Goal: Information Seeking & Learning: Learn about a topic

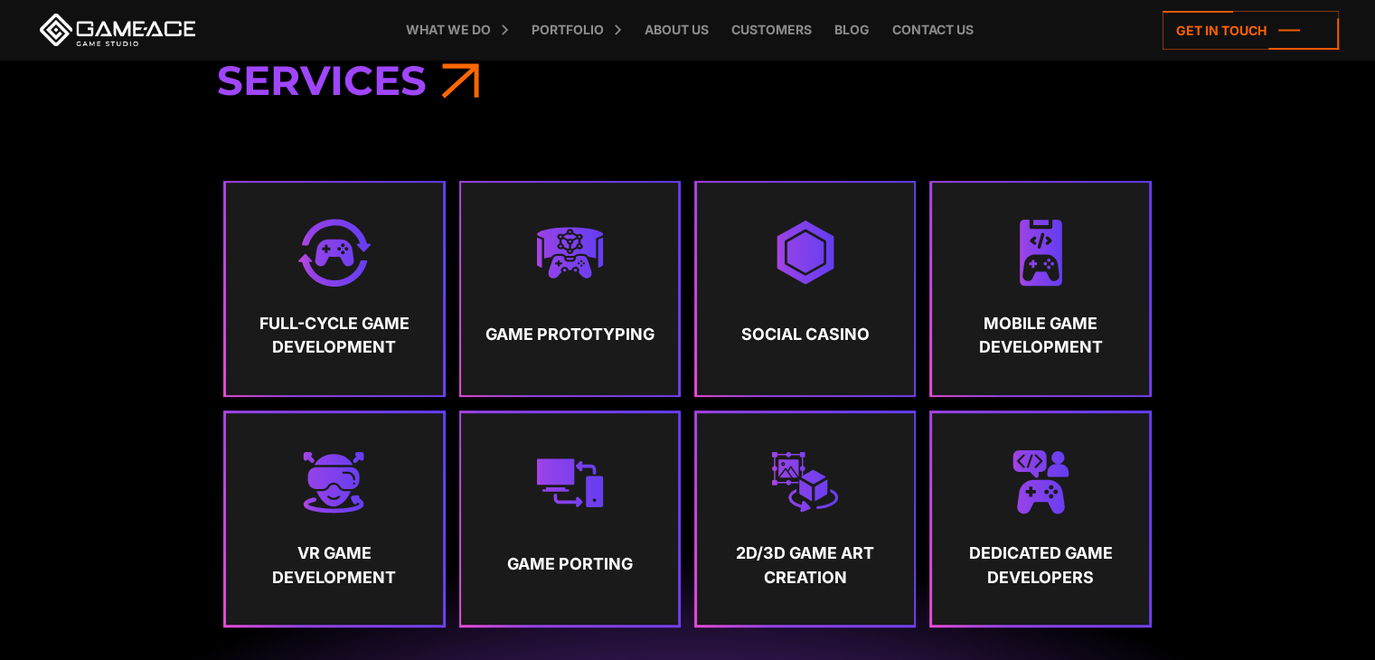
scroll to position [814, 0]
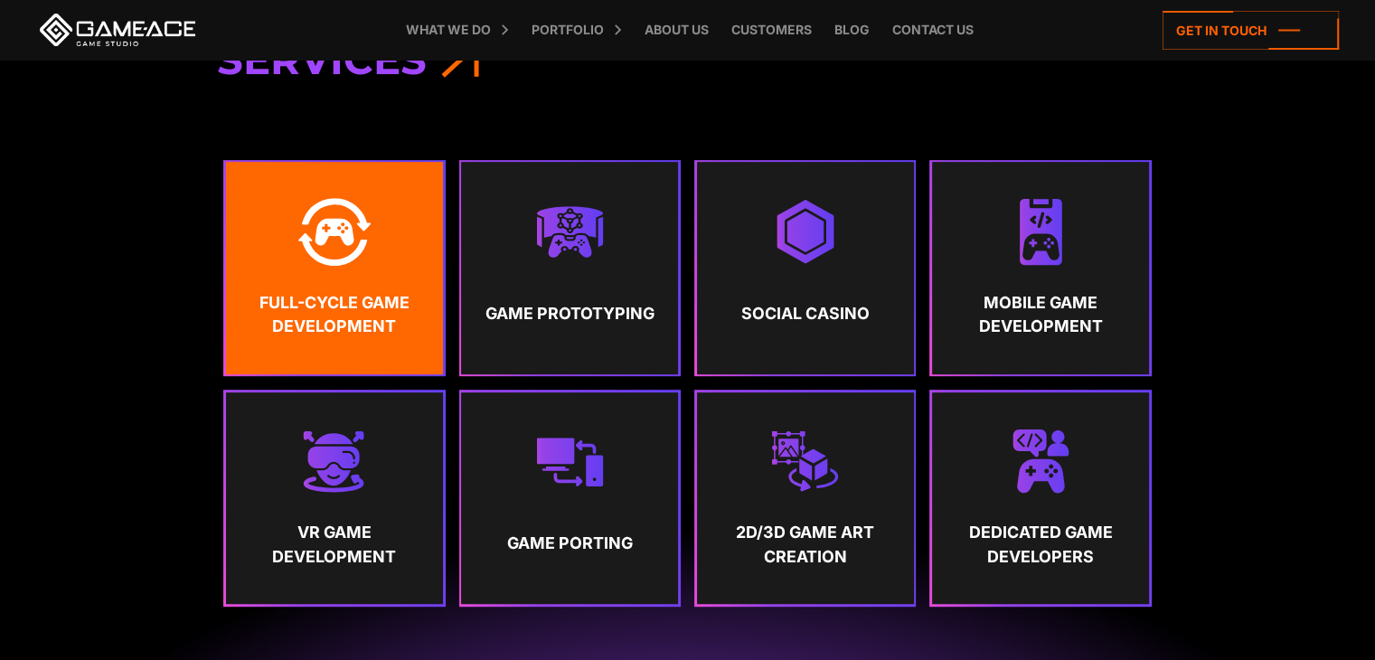
click at [285, 301] on strong "Full-Cycle Game Development" at bounding box center [335, 315] width 184 height 48
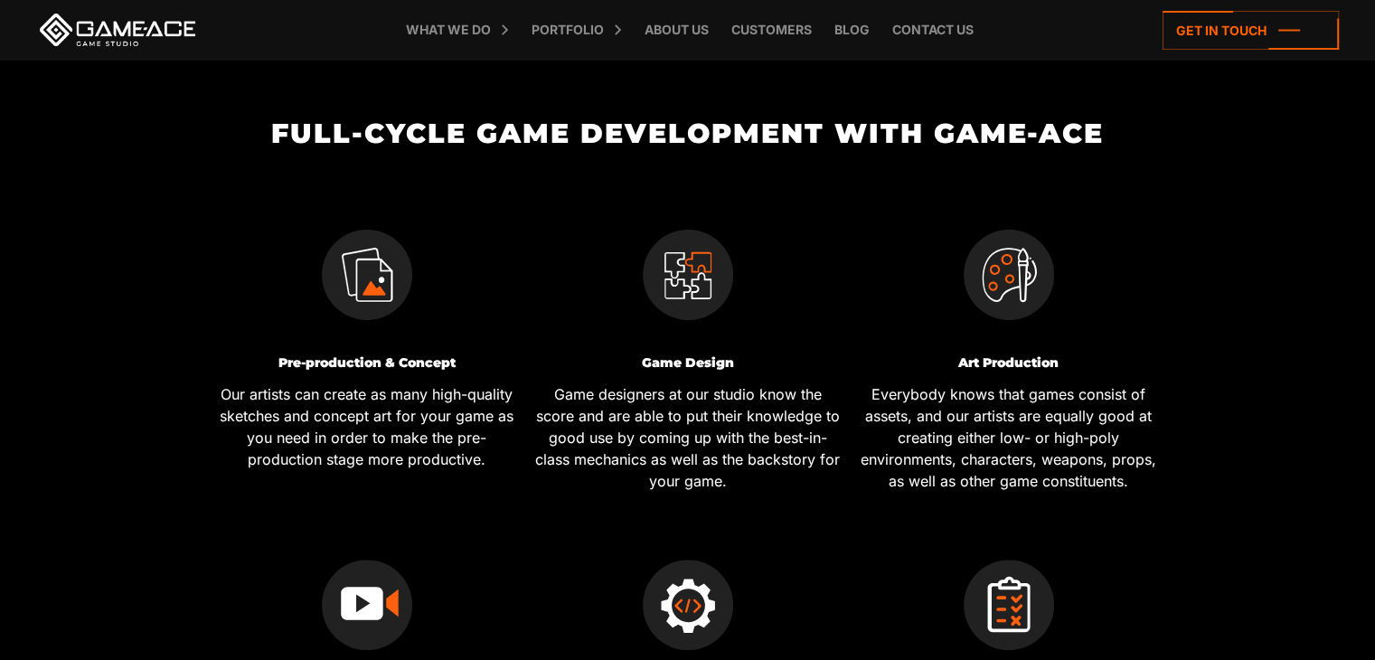
scroll to position [543, 0]
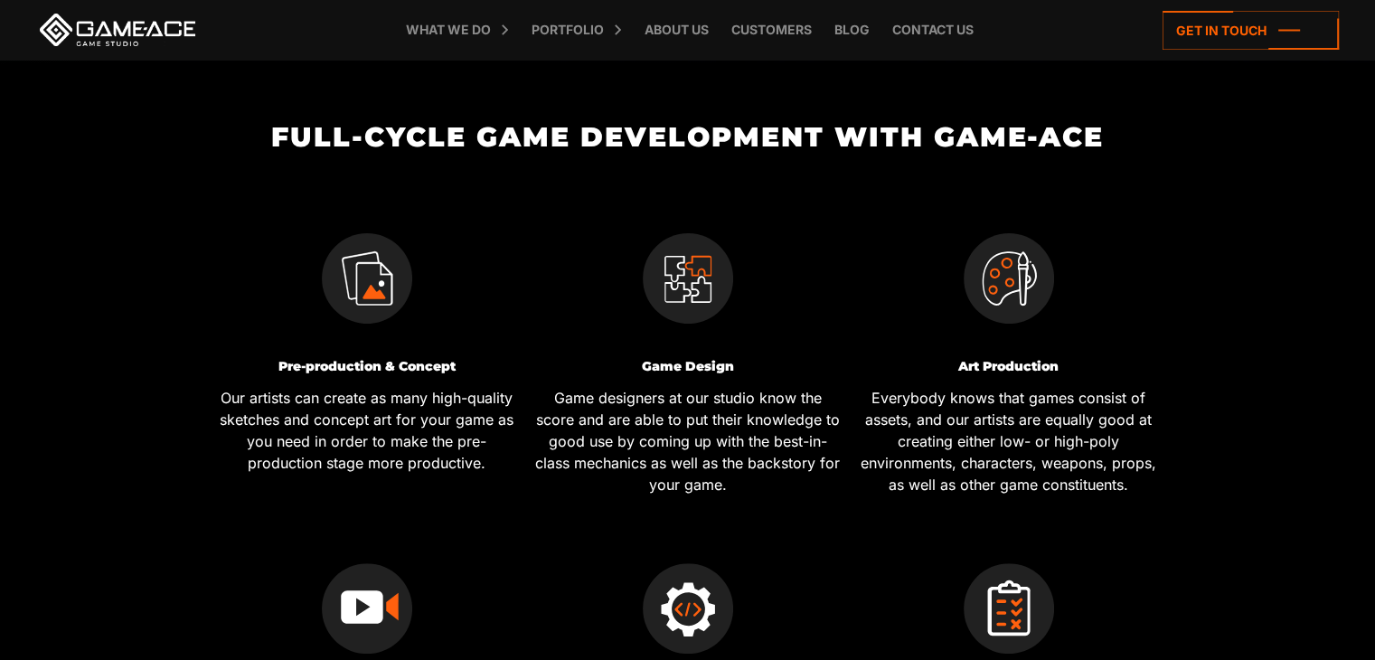
click at [287, 364] on h3 "Pre-production & Concept" at bounding box center [366, 367] width 307 height 14
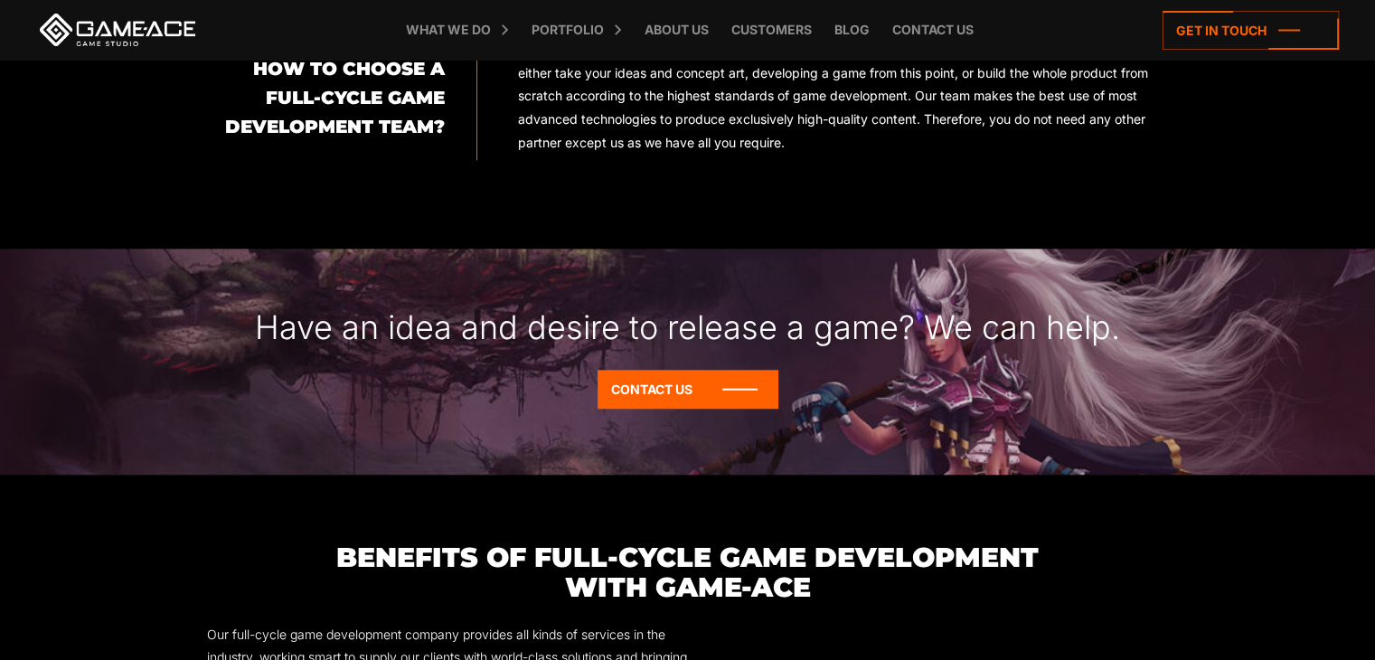
scroll to position [0, 0]
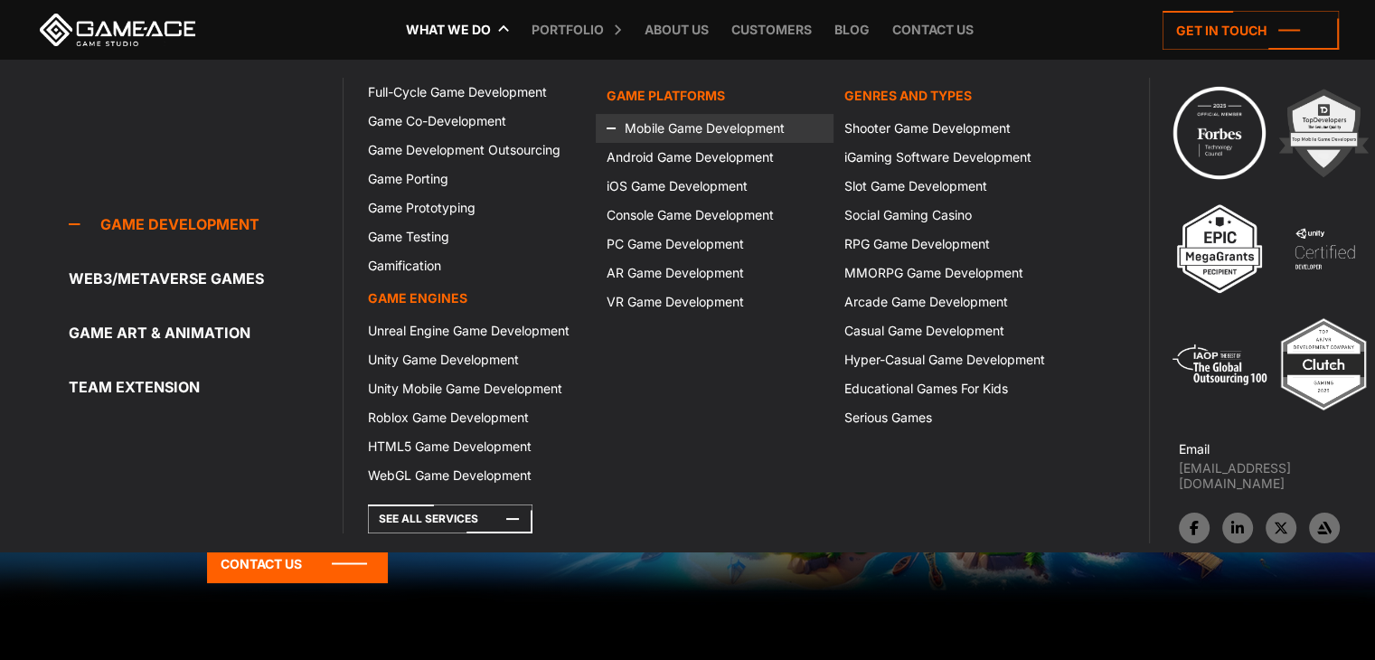
click at [658, 114] on link "Mobile Game Development" at bounding box center [715, 128] width 238 height 29
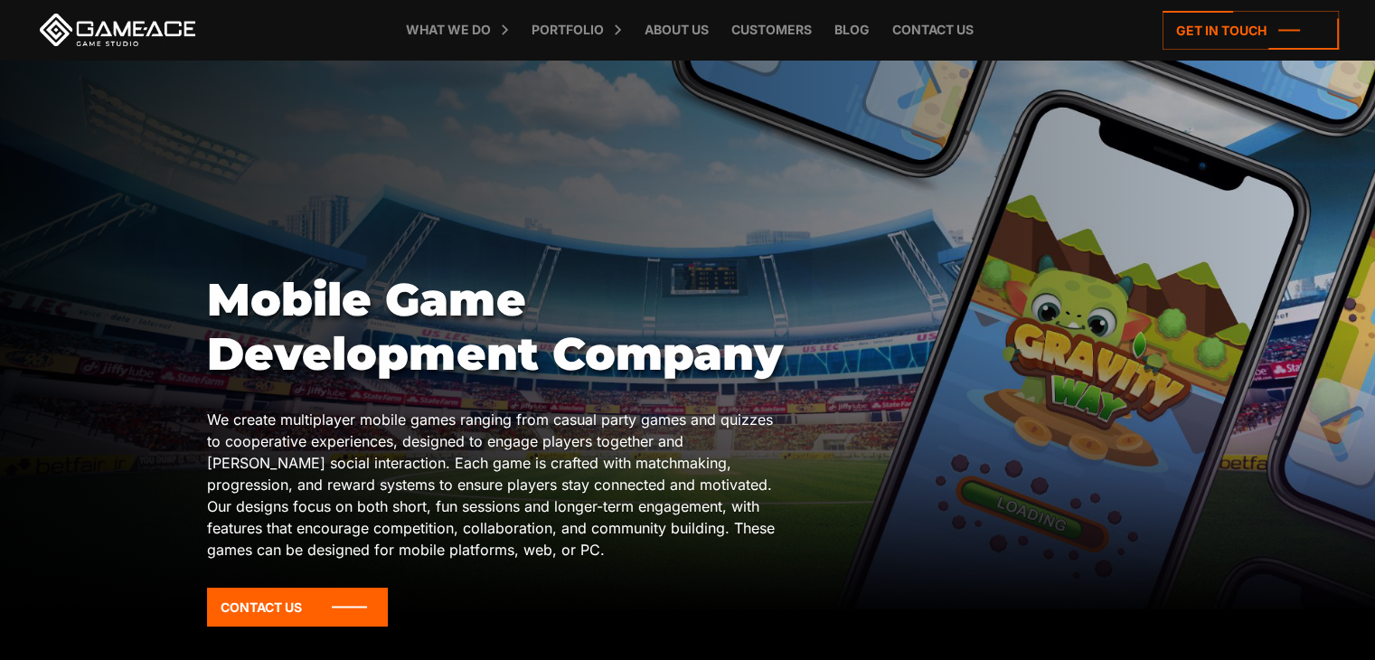
drag, startPoint x: 675, startPoint y: 197, endPoint x: 393, endPoint y: 214, distance: 281.8
drag, startPoint x: 850, startPoint y: 132, endPoint x: 666, endPoint y: 144, distance: 184.8
click at [667, 137] on div at bounding box center [687, 335] width 1375 height 550
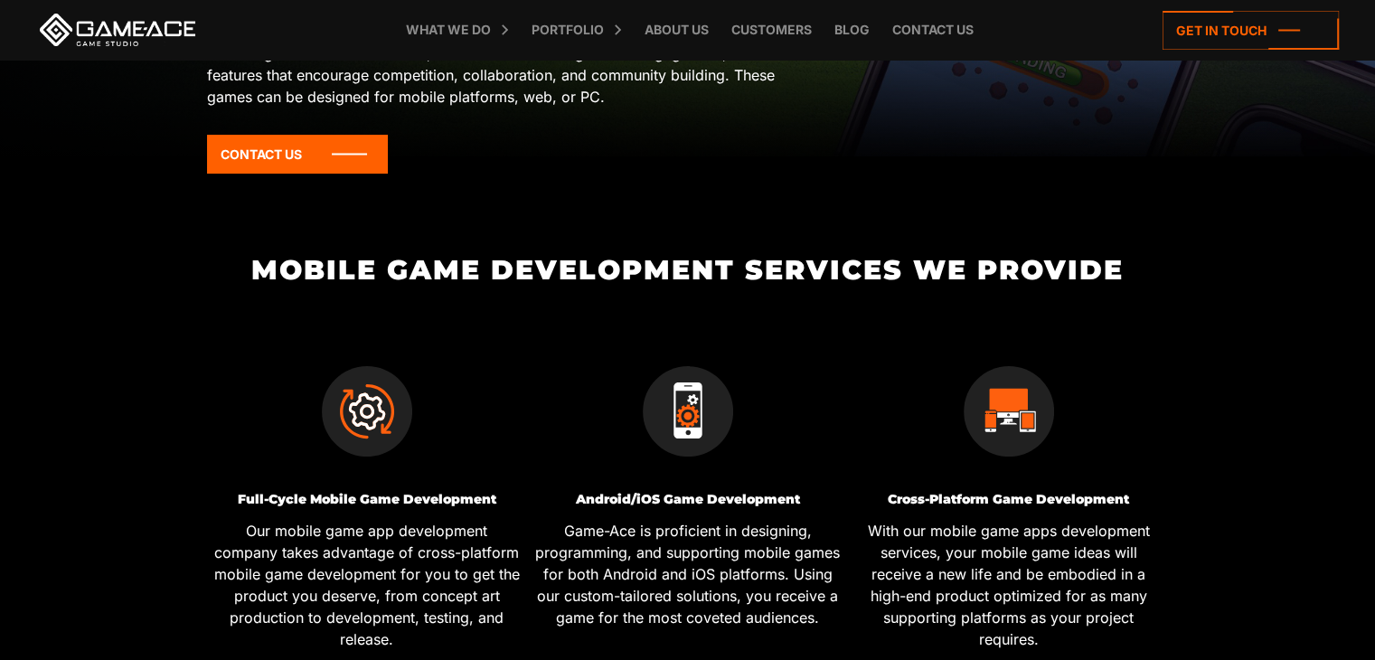
scroll to position [452, 0]
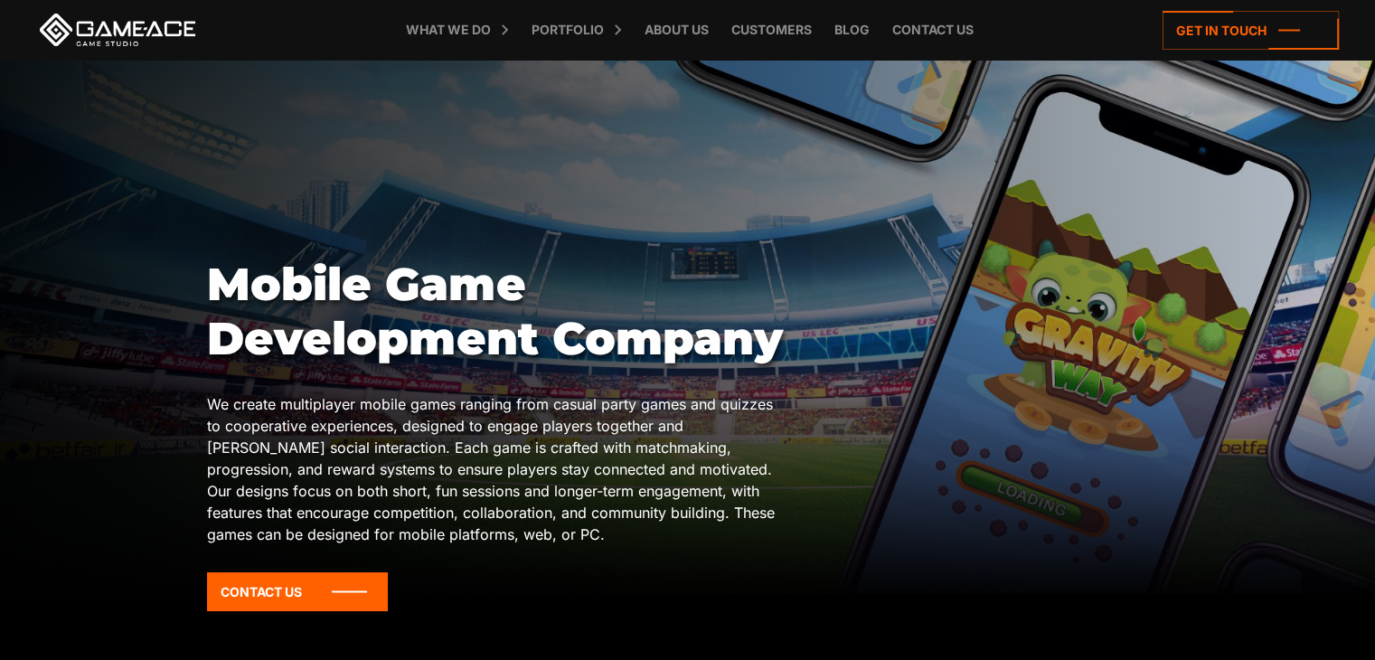
scroll to position [0, 0]
